Goal: Information Seeking & Learning: Find contact information

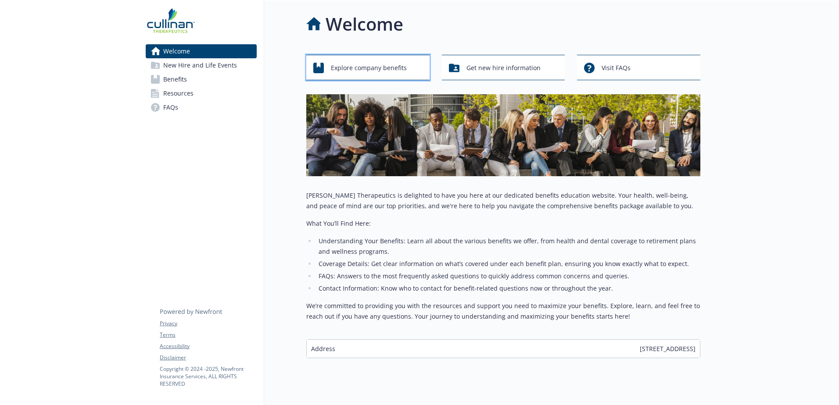
click at [373, 64] on span "Explore company benefits" at bounding box center [369, 68] width 76 height 17
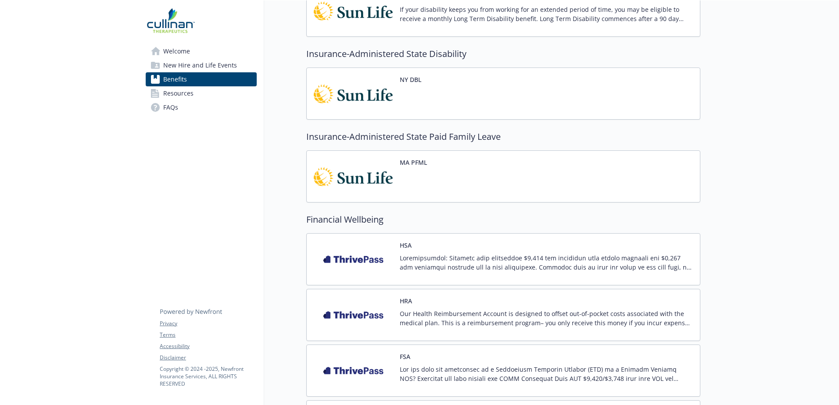
scroll to position [614, 0]
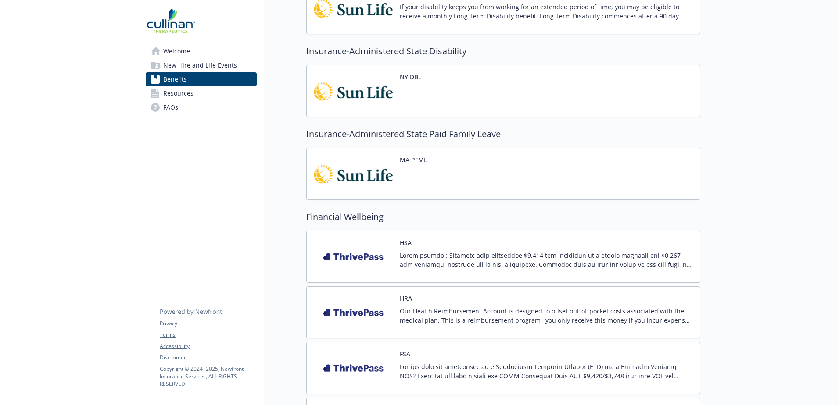
drag, startPoint x: 351, startPoint y: 169, endPoint x: 322, endPoint y: 176, distance: 29.5
click at [322, 176] on img at bounding box center [353, 173] width 79 height 37
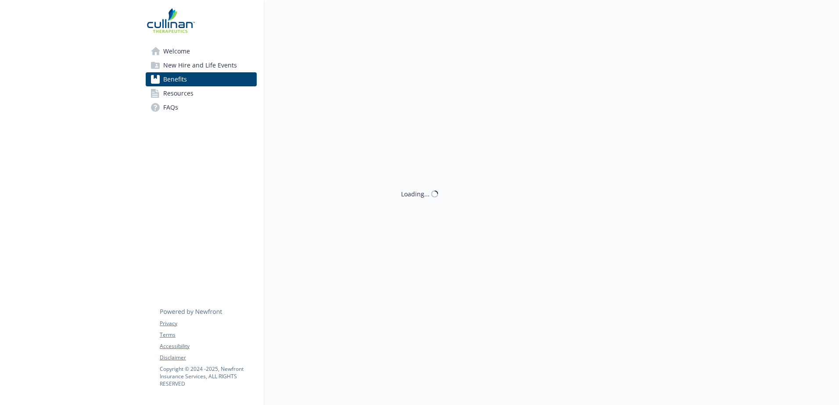
scroll to position [614, 0]
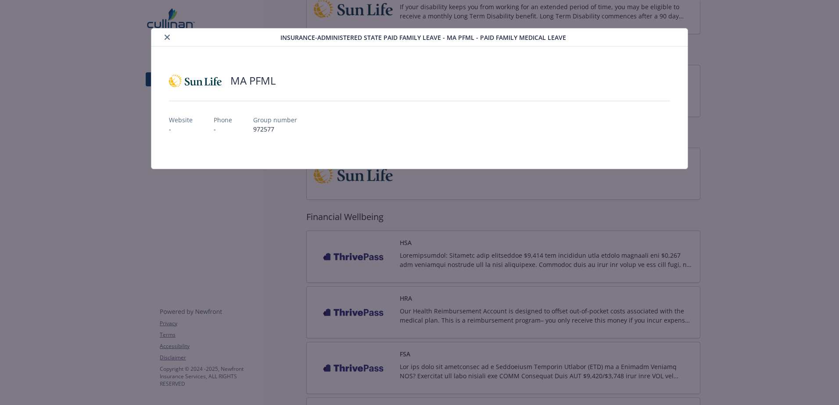
click at [163, 36] on button "close" at bounding box center [167, 37] width 11 height 11
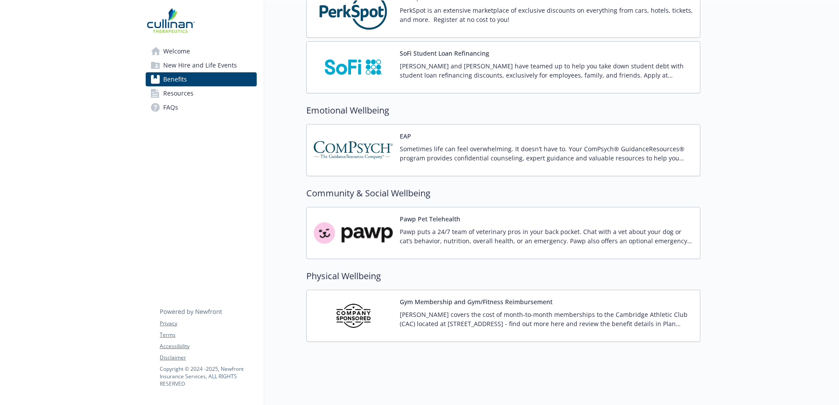
scroll to position [1144, 0]
click at [350, 318] on img at bounding box center [353, 315] width 79 height 37
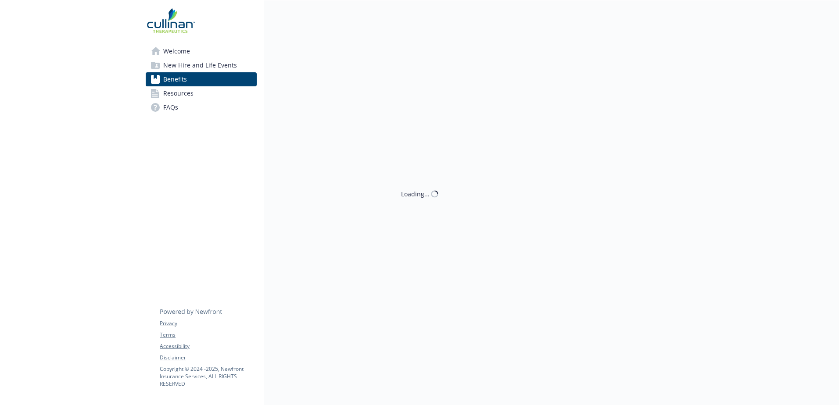
scroll to position [1144, 0]
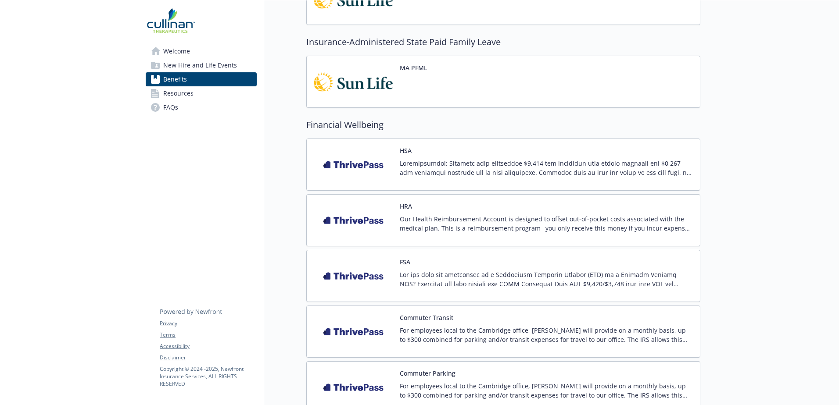
scroll to position [706, 0]
click at [175, 93] on span "Resources" at bounding box center [178, 93] width 30 height 14
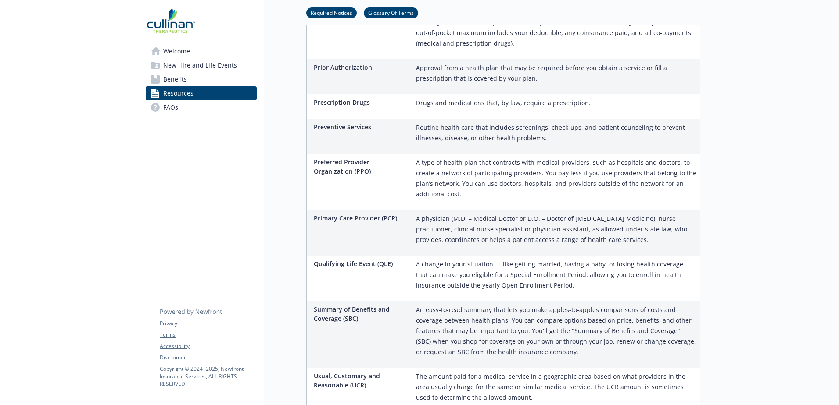
scroll to position [952, 0]
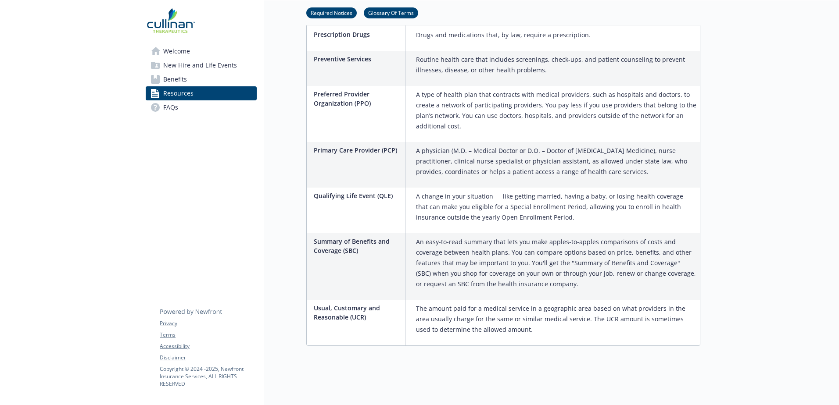
click at [191, 64] on span "New Hire and Life Events" at bounding box center [200, 65] width 74 height 14
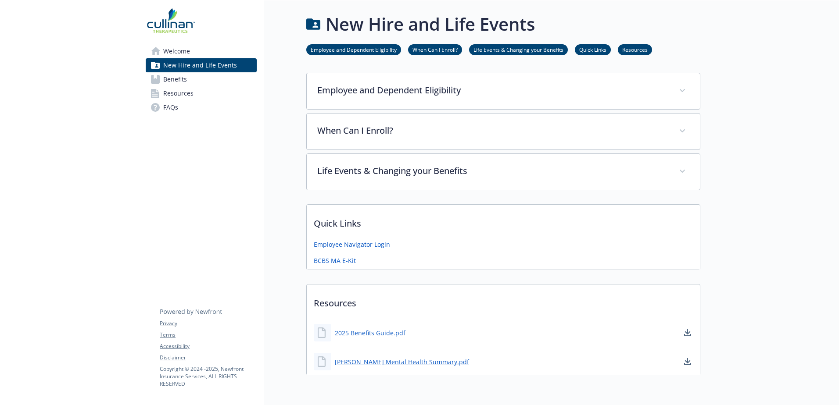
click at [177, 75] on span "Benefits" at bounding box center [175, 79] width 24 height 14
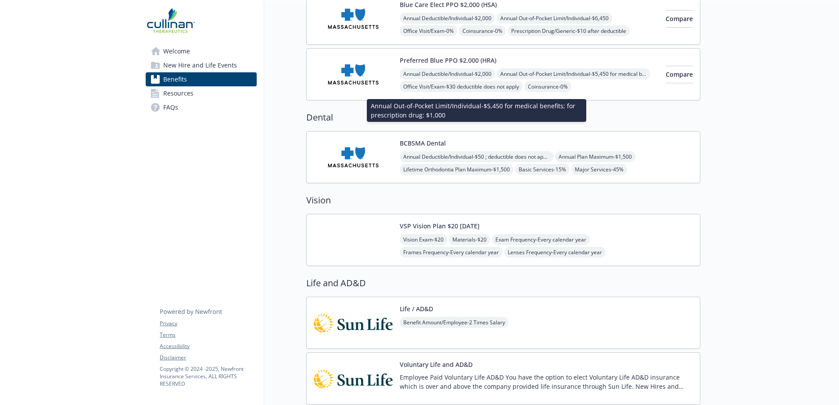
scroll to position [132, 0]
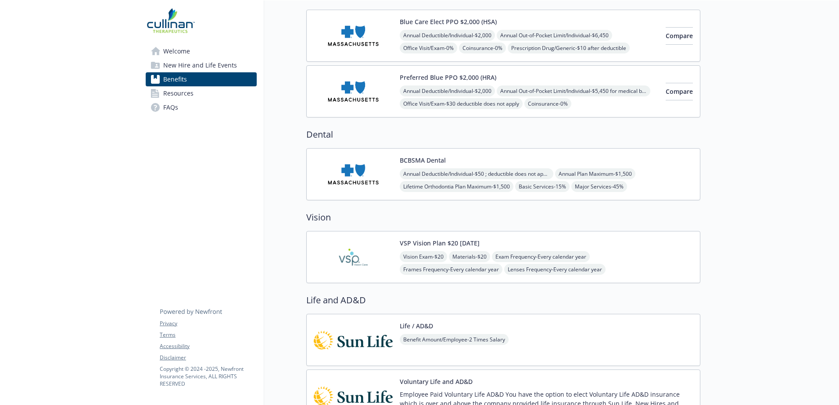
click at [366, 171] on img at bounding box center [353, 174] width 79 height 37
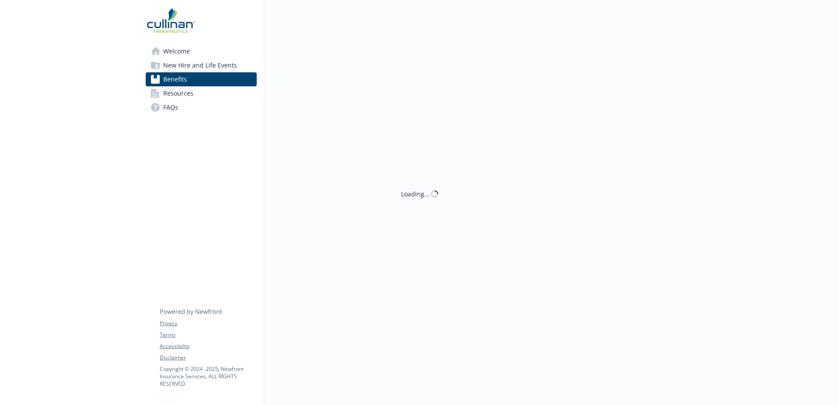
scroll to position [88, 0]
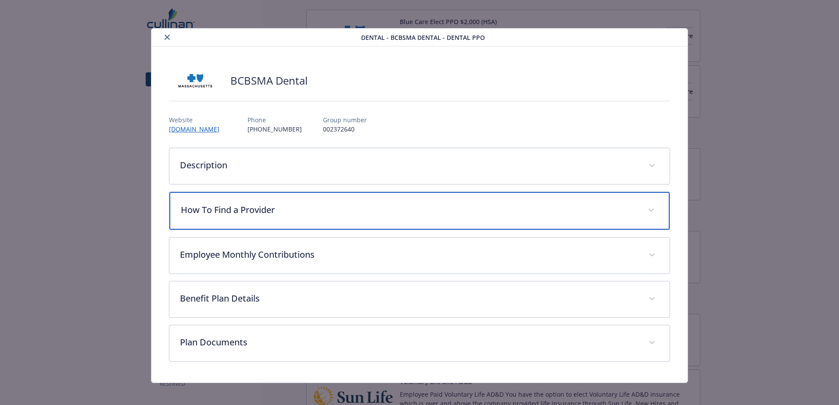
click at [247, 224] on div "How To Find a Provider" at bounding box center [419, 211] width 500 height 38
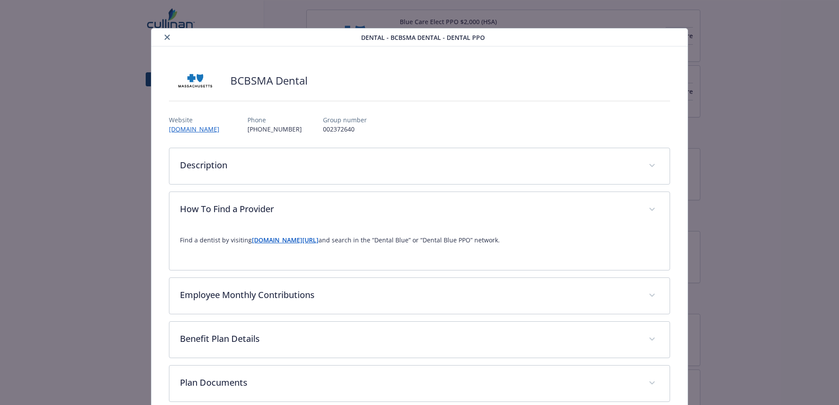
click at [286, 244] on p "Find a dentist by visiting [DOMAIN_NAME][URL] and search in the “Dental Blue” o…" at bounding box center [419, 240] width 479 height 11
click at [289, 240] on strong "[DOMAIN_NAME][URL]" at bounding box center [285, 240] width 67 height 8
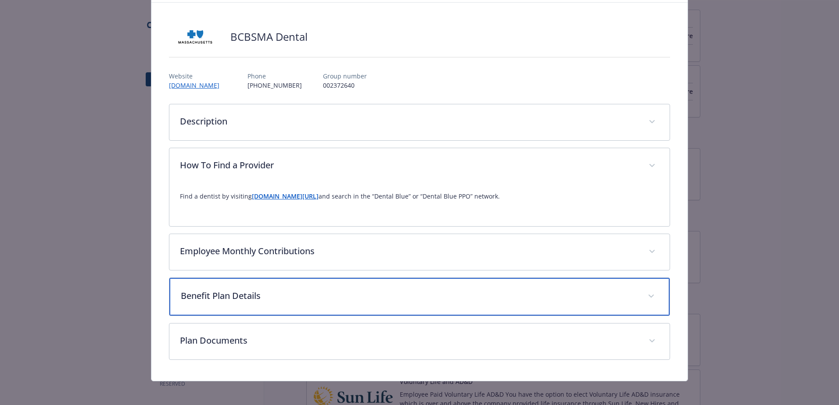
click at [229, 289] on div "Benefit Plan Details" at bounding box center [419, 297] width 500 height 38
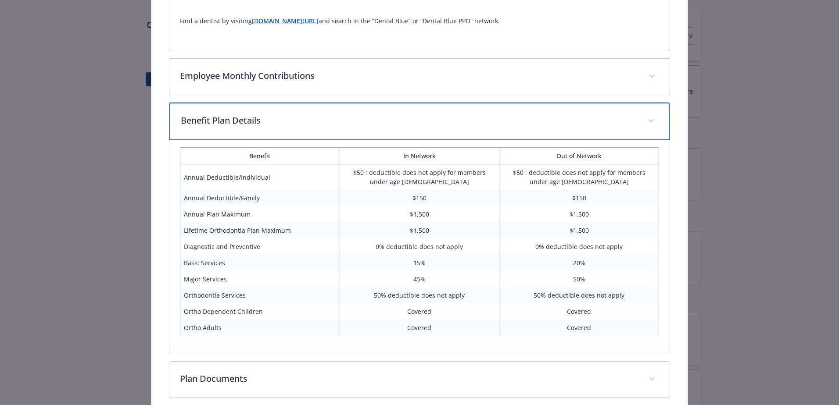
scroll to position [262, 0]
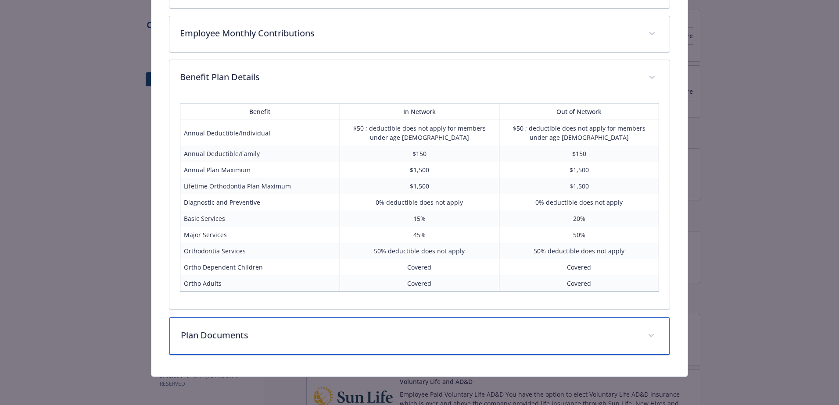
click at [208, 339] on p "Plan Documents" at bounding box center [409, 335] width 456 height 13
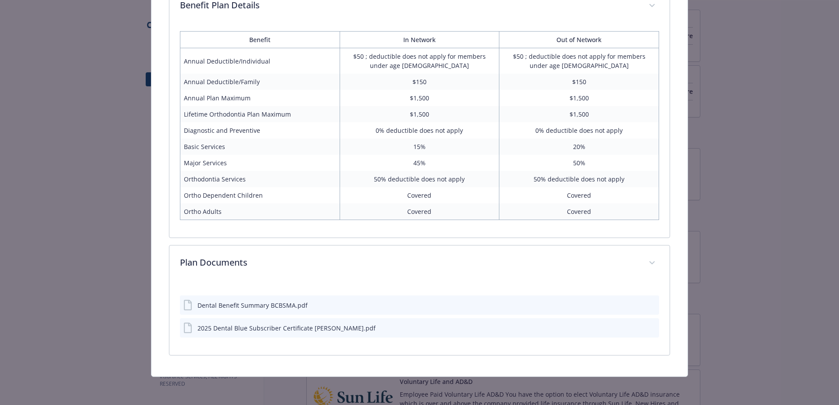
scroll to position [334, 0]
click at [251, 304] on div "Dental Benefit Summary BCBSMA.pdf" at bounding box center [252, 305] width 110 height 9
click at [289, 329] on div "2025 Dental Blue Subscriber Certificate [PERSON_NAME].pdf" at bounding box center [286, 328] width 178 height 9
click at [292, 305] on div "Dental Benefit Summary BCBSMA.pdf" at bounding box center [252, 305] width 110 height 9
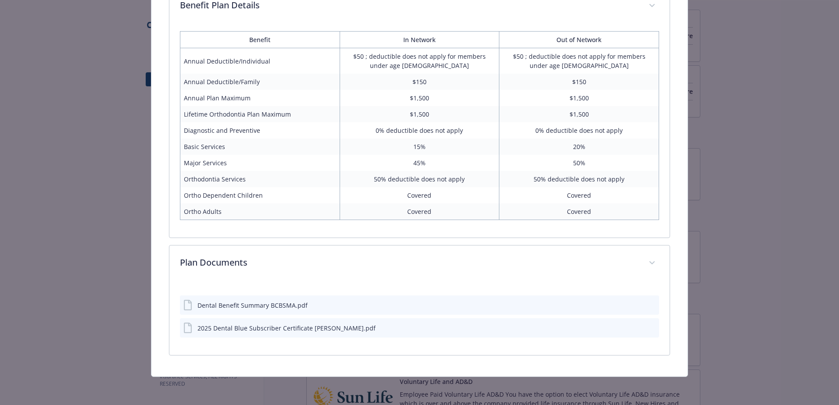
drag, startPoint x: 292, startPoint y: 305, endPoint x: 464, endPoint y: 305, distance: 171.9
click at [464, 305] on div "Dental Benefit Summary BCBSMA.pdf" at bounding box center [419, 305] width 479 height 19
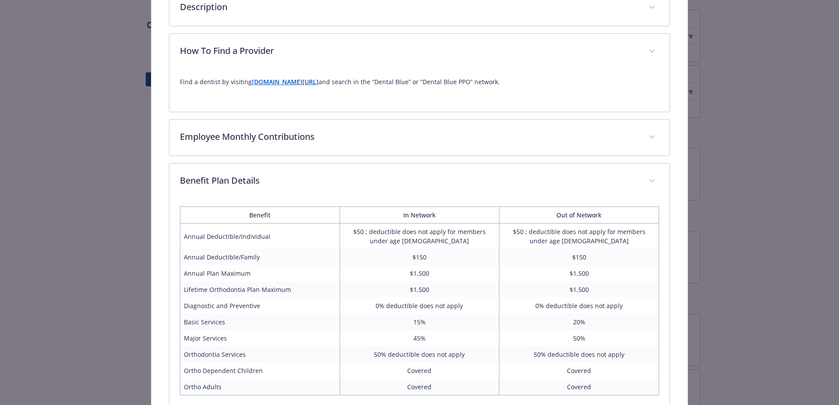
scroll to position [0, 0]
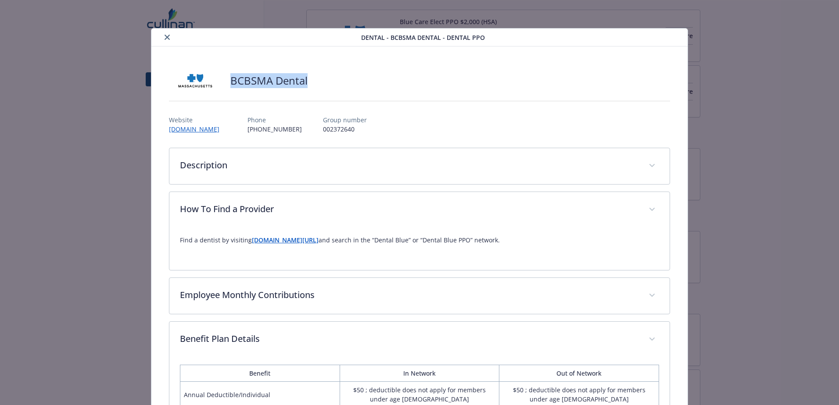
drag, startPoint x: 231, startPoint y: 76, endPoint x: 315, endPoint y: 80, distance: 83.9
click at [315, 80] on div "BCBSMA Dental" at bounding box center [419, 81] width 501 height 26
drag, startPoint x: 315, startPoint y: 80, endPoint x: 286, endPoint y: 85, distance: 29.3
copy h2 "BCBSMA Dental"
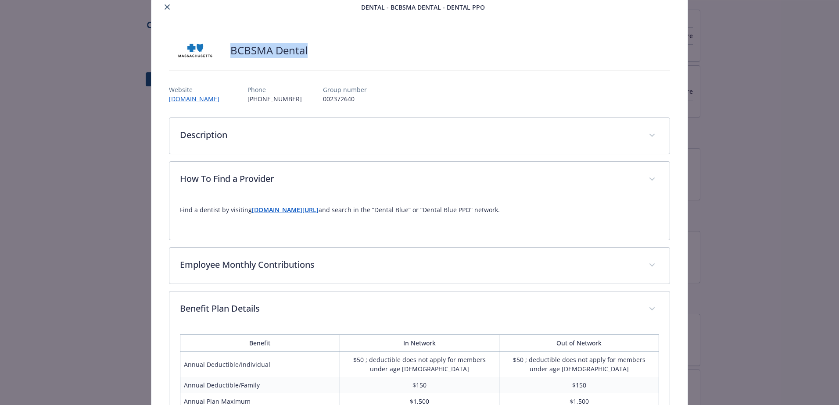
scroll to position [44, 0]
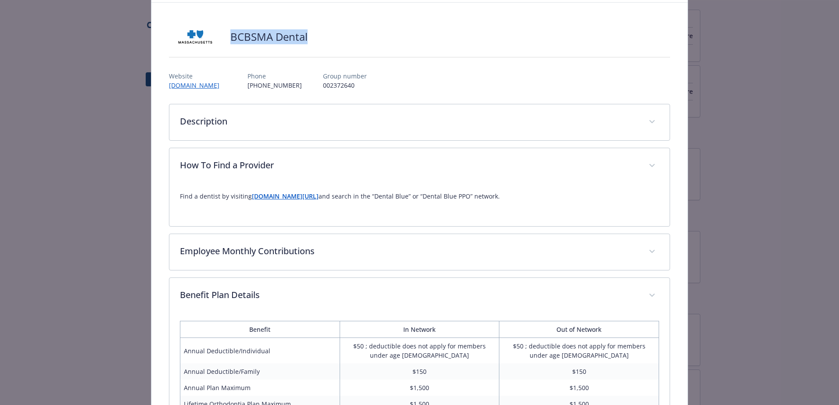
click at [301, 198] on strong "[DOMAIN_NAME][URL]" at bounding box center [285, 196] width 67 height 8
